Goal: Obtain resource: Obtain resource

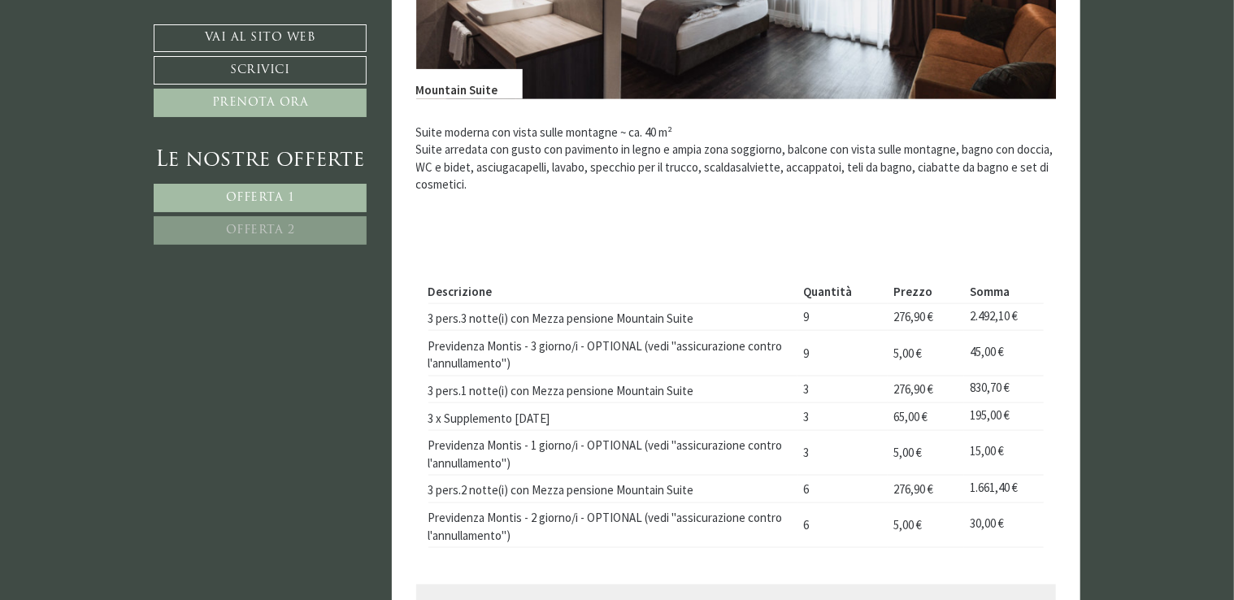
scroll to position [976, 0]
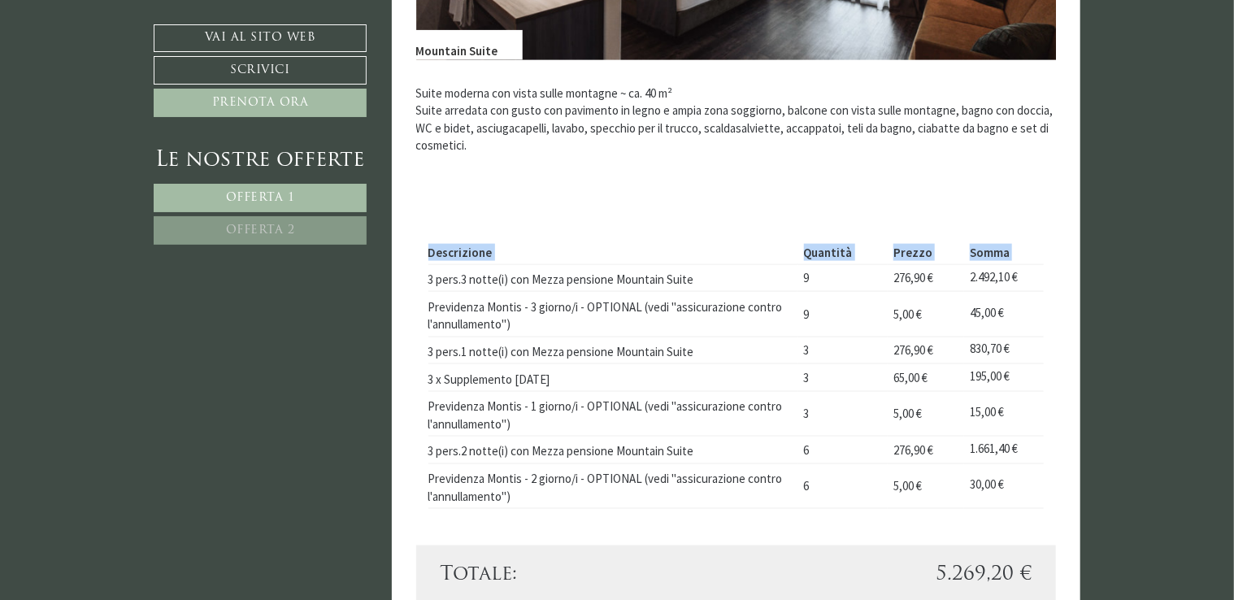
drag, startPoint x: 429, startPoint y: 278, endPoint x: 1047, endPoint y: 444, distance: 639.7
click at [1047, 444] on div "Descrizione Quantità Prezzo Somma 3 pers.3 notte(i) con Mezza pensione Mountain…" at bounding box center [736, 374] width 641 height 341
copy table "Descrizione Quantità Prezzo Somma"
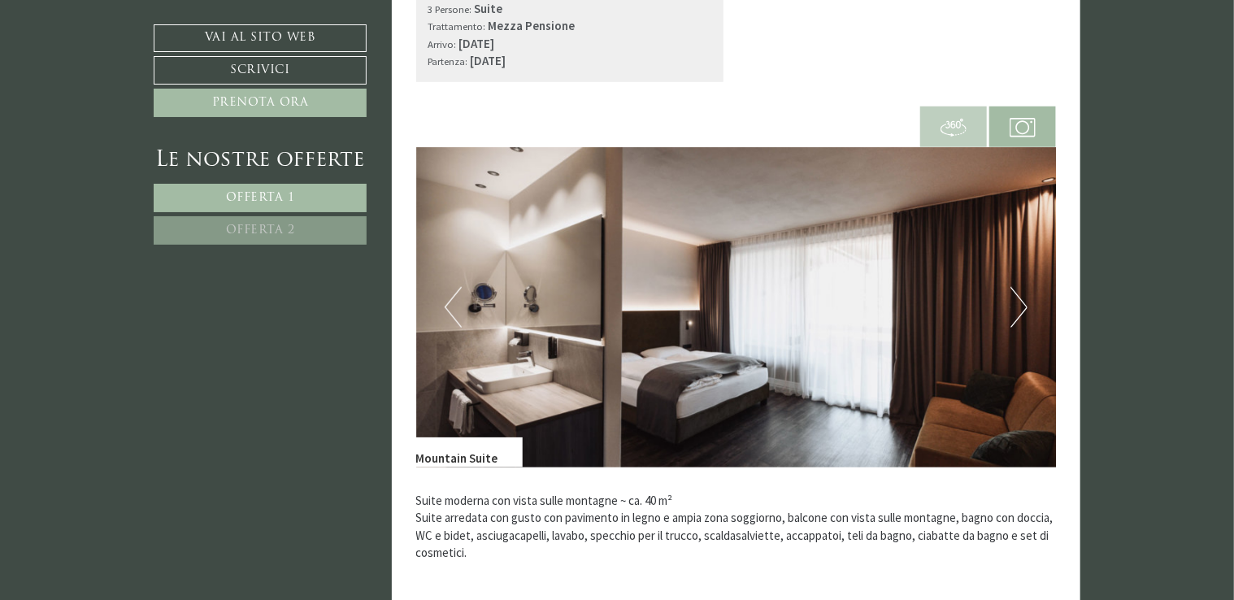
scroll to position [569, 0]
click at [1041, 126] on span at bounding box center [1022, 126] width 67 height 56
click at [1021, 119] on img at bounding box center [1023, 127] width 26 height 26
click at [934, 128] on span at bounding box center [953, 126] width 67 height 56
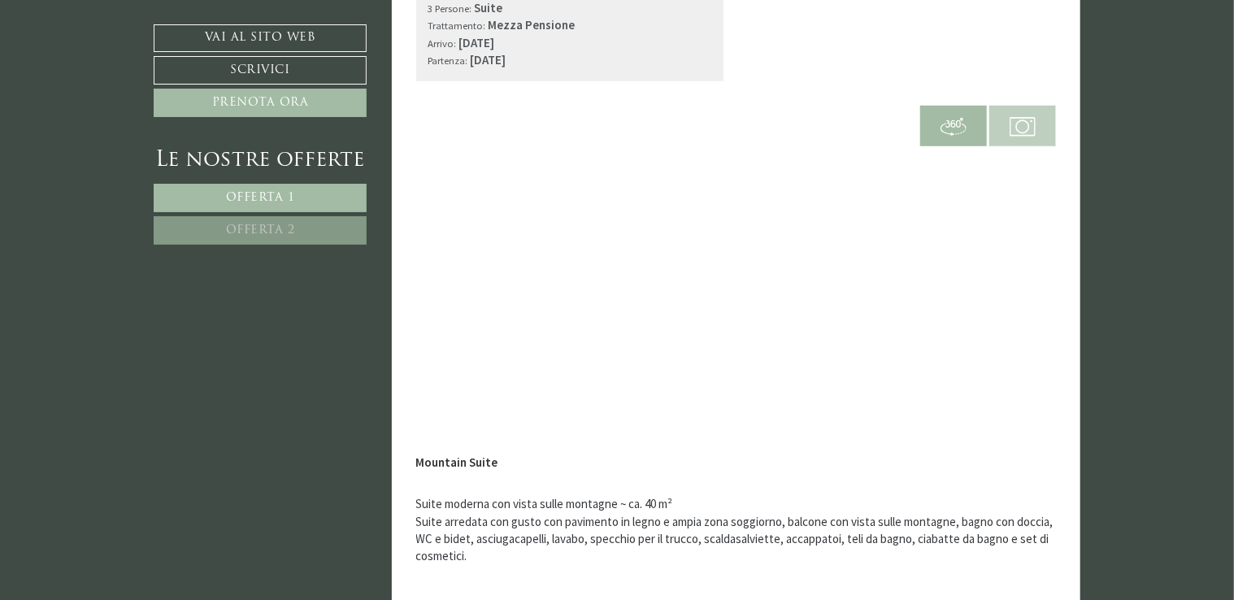
click at [1023, 125] on img at bounding box center [1023, 127] width 26 height 26
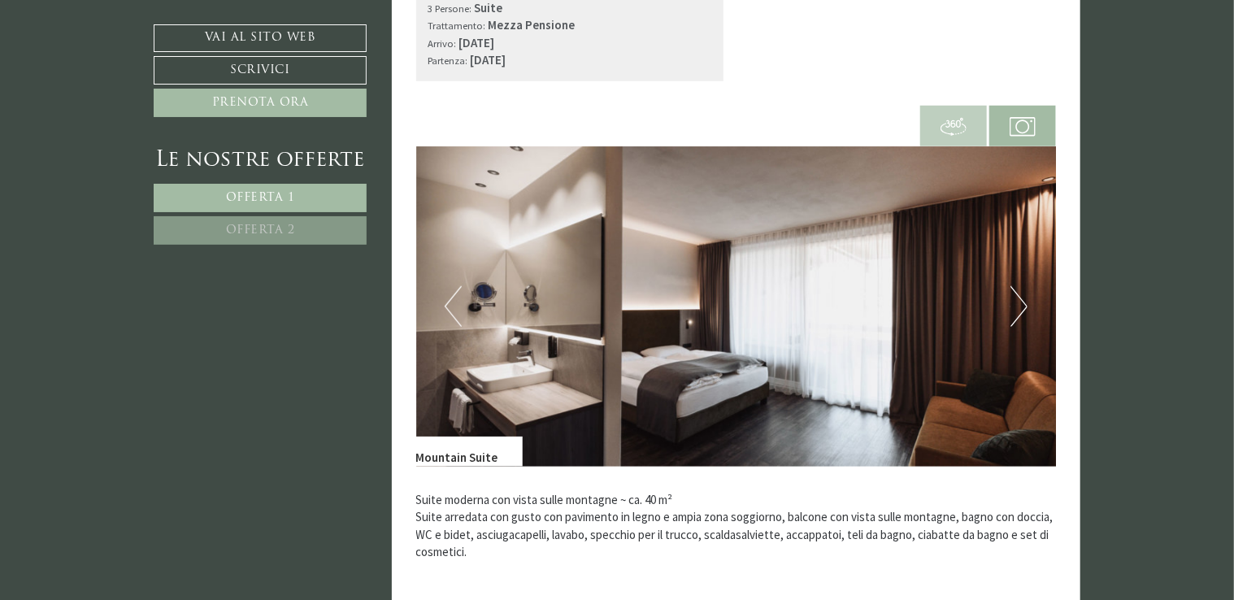
click at [1028, 316] on button "Next" at bounding box center [1018, 306] width 17 height 41
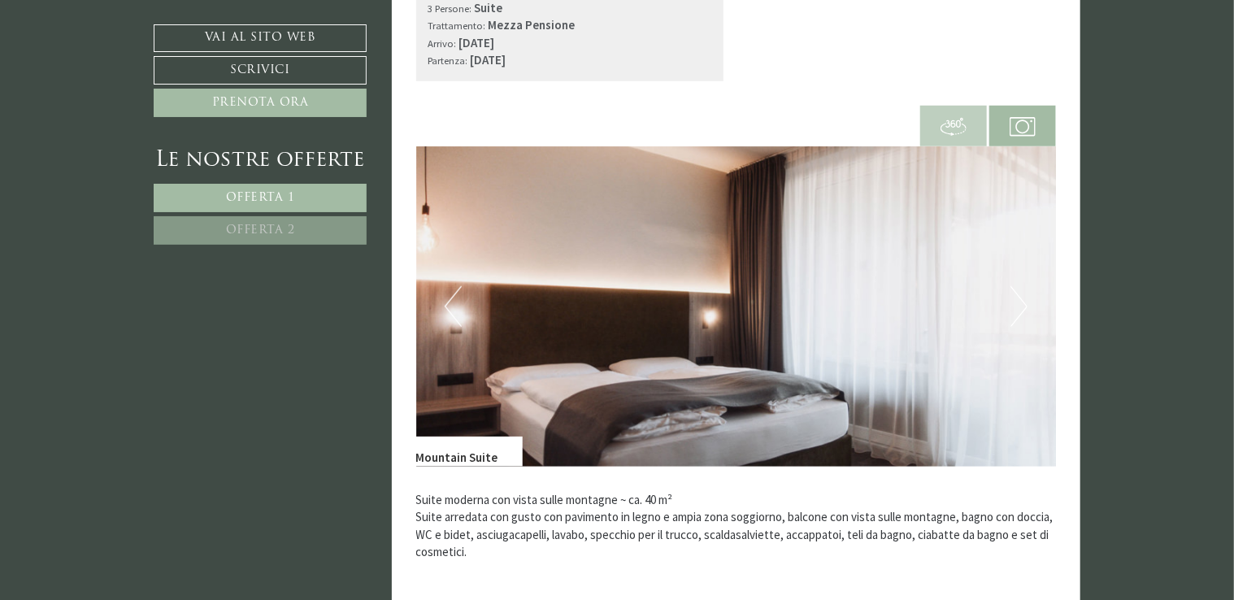
click at [1028, 316] on button "Next" at bounding box center [1018, 306] width 17 height 41
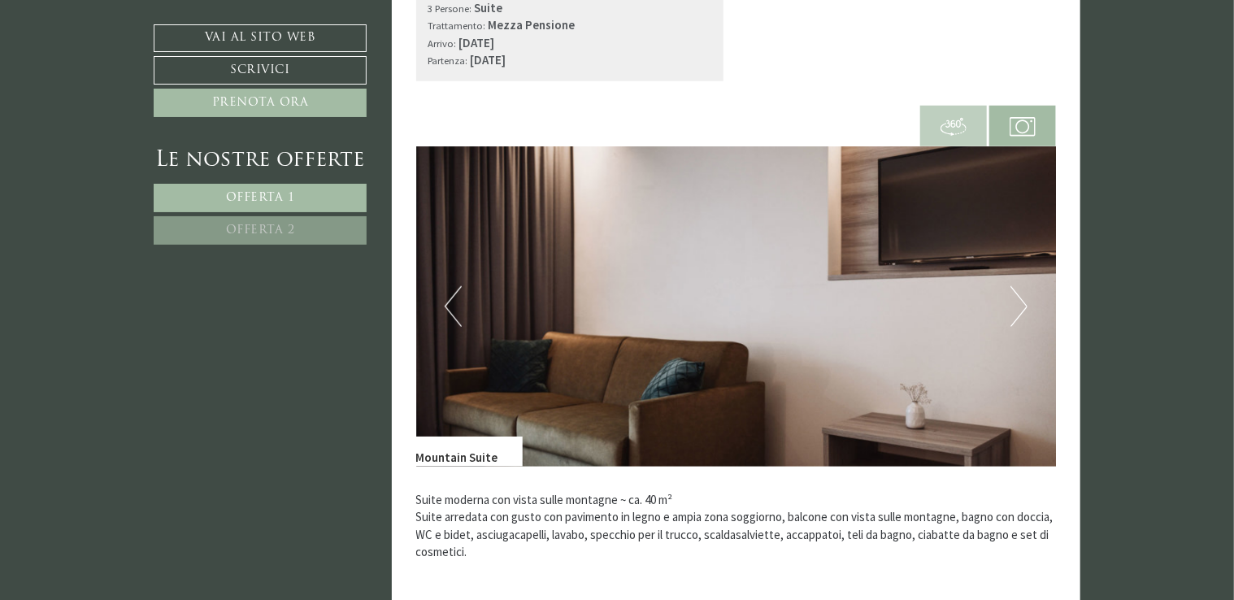
click at [1028, 316] on button "Next" at bounding box center [1018, 306] width 17 height 41
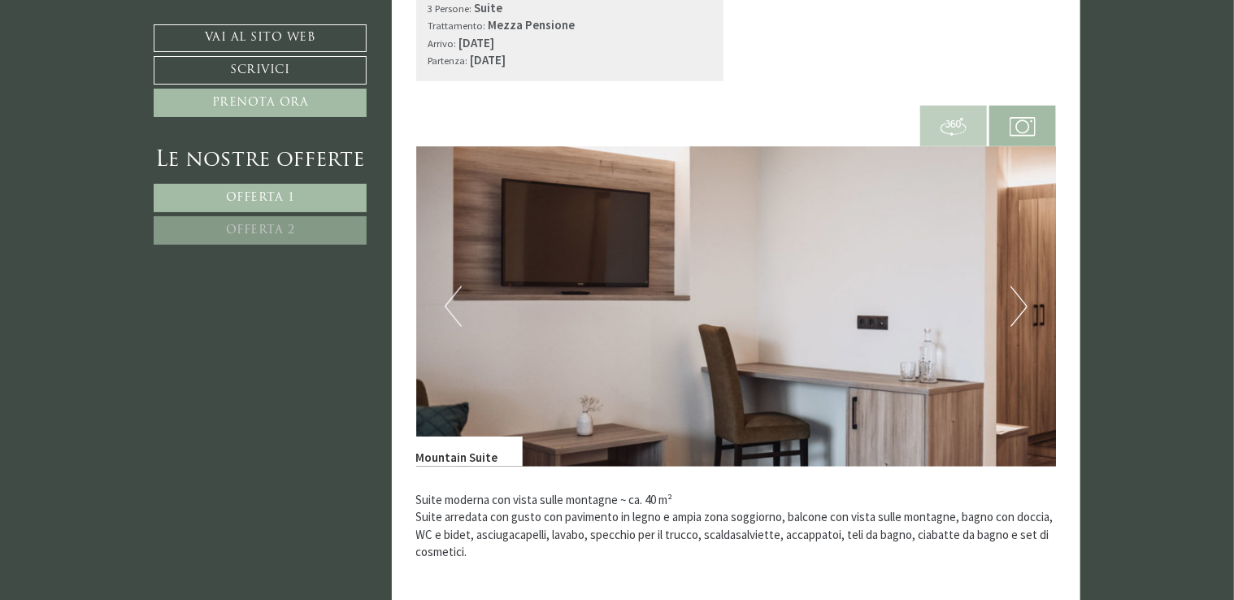
click at [1028, 316] on button "Next" at bounding box center [1018, 306] width 17 height 41
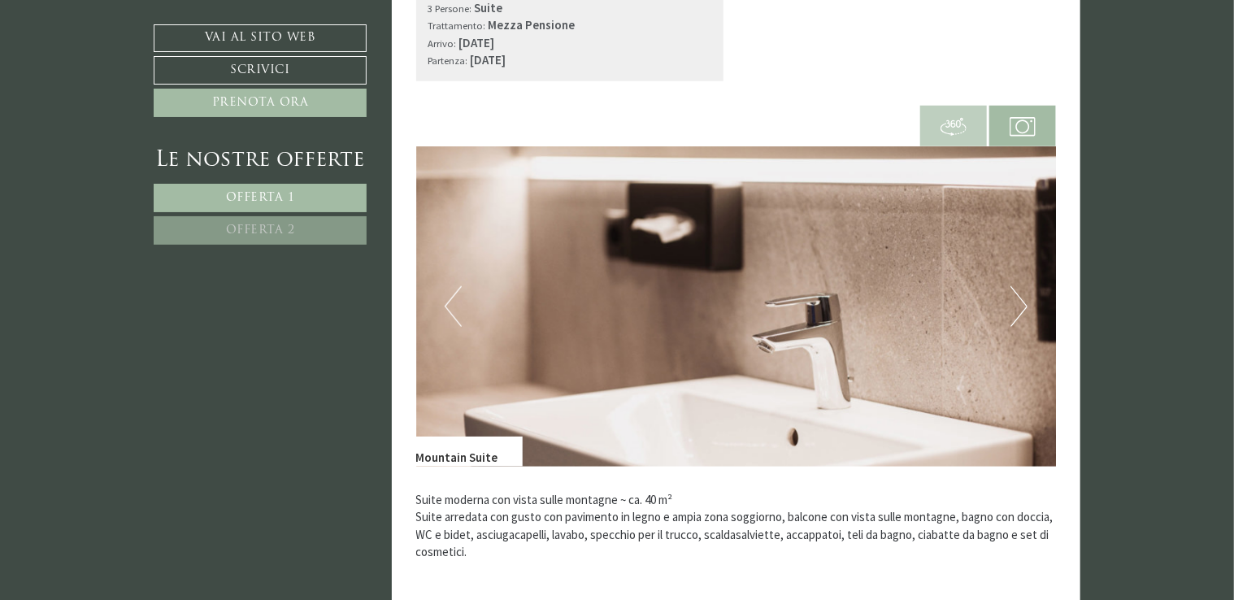
click at [1028, 316] on button "Next" at bounding box center [1018, 306] width 17 height 41
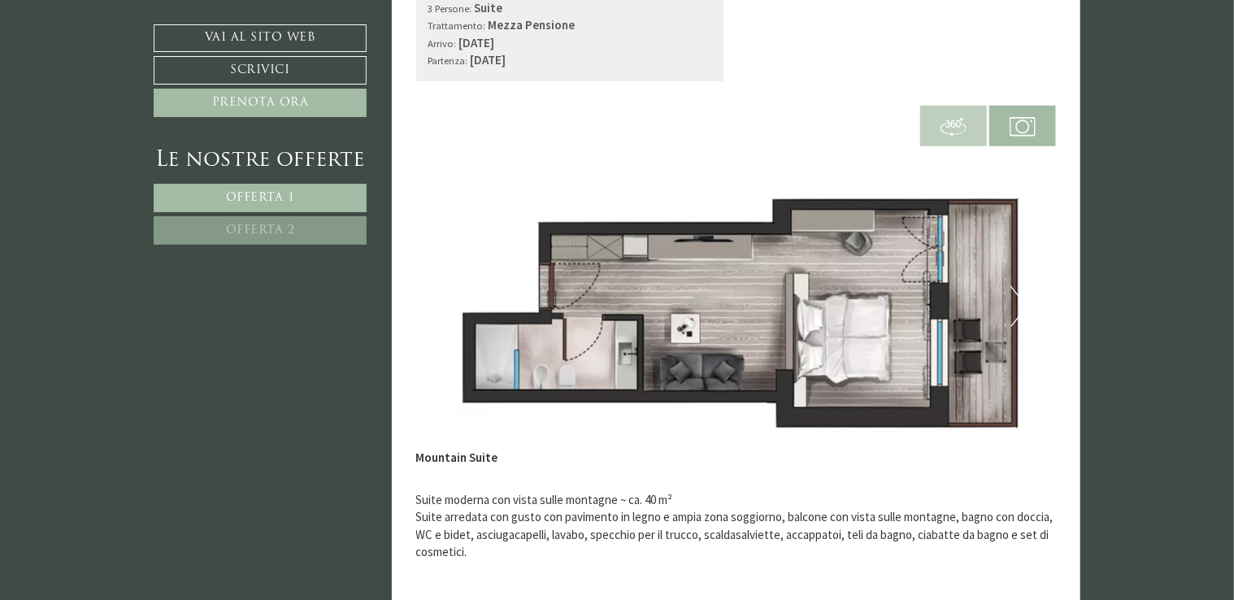
click at [1028, 316] on button "Next" at bounding box center [1018, 306] width 17 height 41
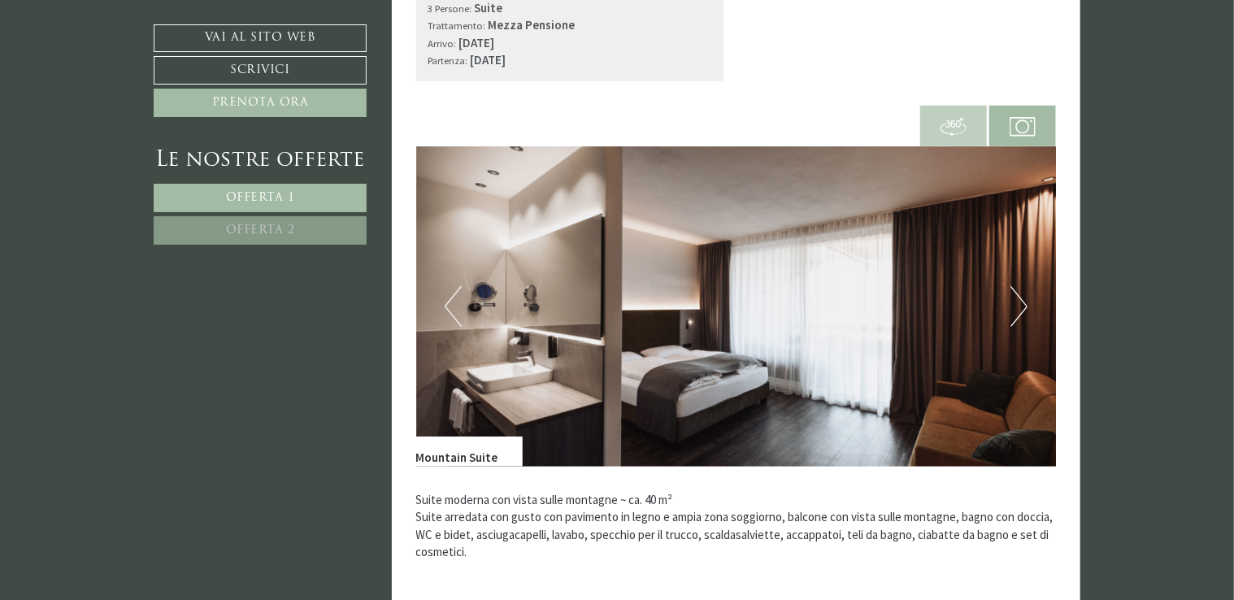
click at [1028, 316] on button "Next" at bounding box center [1018, 306] width 17 height 41
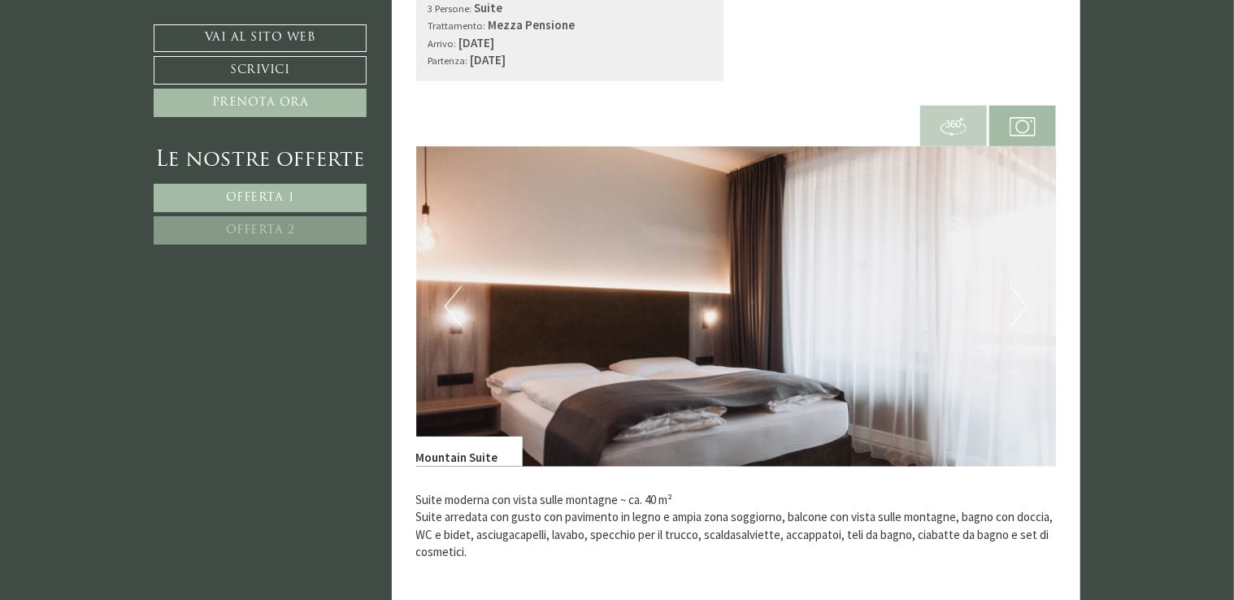
click at [1028, 316] on button "Next" at bounding box center [1018, 306] width 17 height 41
